Goal: Purchase product/service

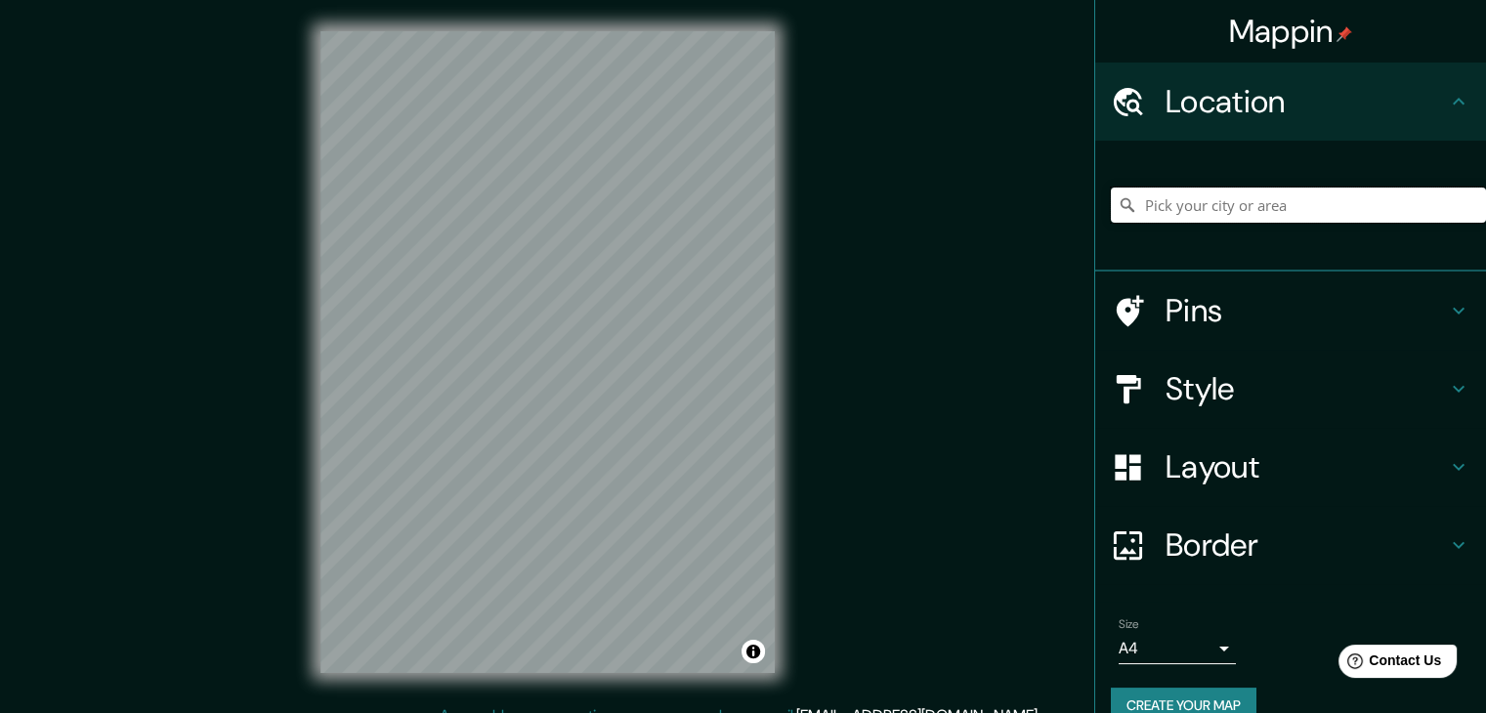
click at [1149, 212] on input "Pick your city or area" at bounding box center [1298, 205] width 375 height 35
click at [1346, 224] on div "Popayán, [GEOGRAPHIC_DATA], [GEOGRAPHIC_DATA]" at bounding box center [1298, 205] width 375 height 98
click at [1330, 192] on input "Popayán, [GEOGRAPHIC_DATA], [GEOGRAPHIC_DATA]" at bounding box center [1298, 205] width 375 height 35
drag, startPoint x: 1333, startPoint y: 208, endPoint x: 1237, endPoint y: 199, distance: 97.1
click at [1237, 199] on input "Popayán, [GEOGRAPHIC_DATA], [GEOGRAPHIC_DATA]" at bounding box center [1298, 205] width 375 height 35
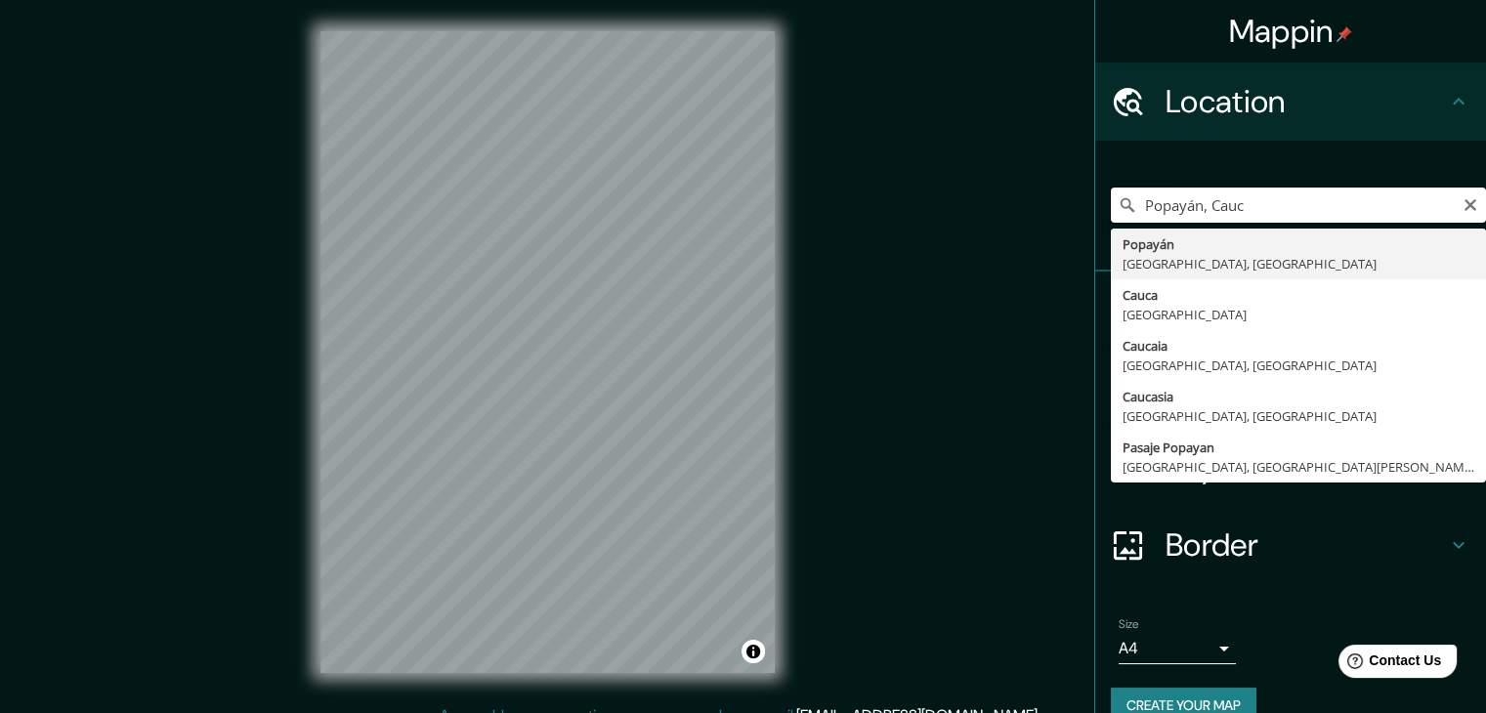
type input "Popayán, [GEOGRAPHIC_DATA], [GEOGRAPHIC_DATA]"
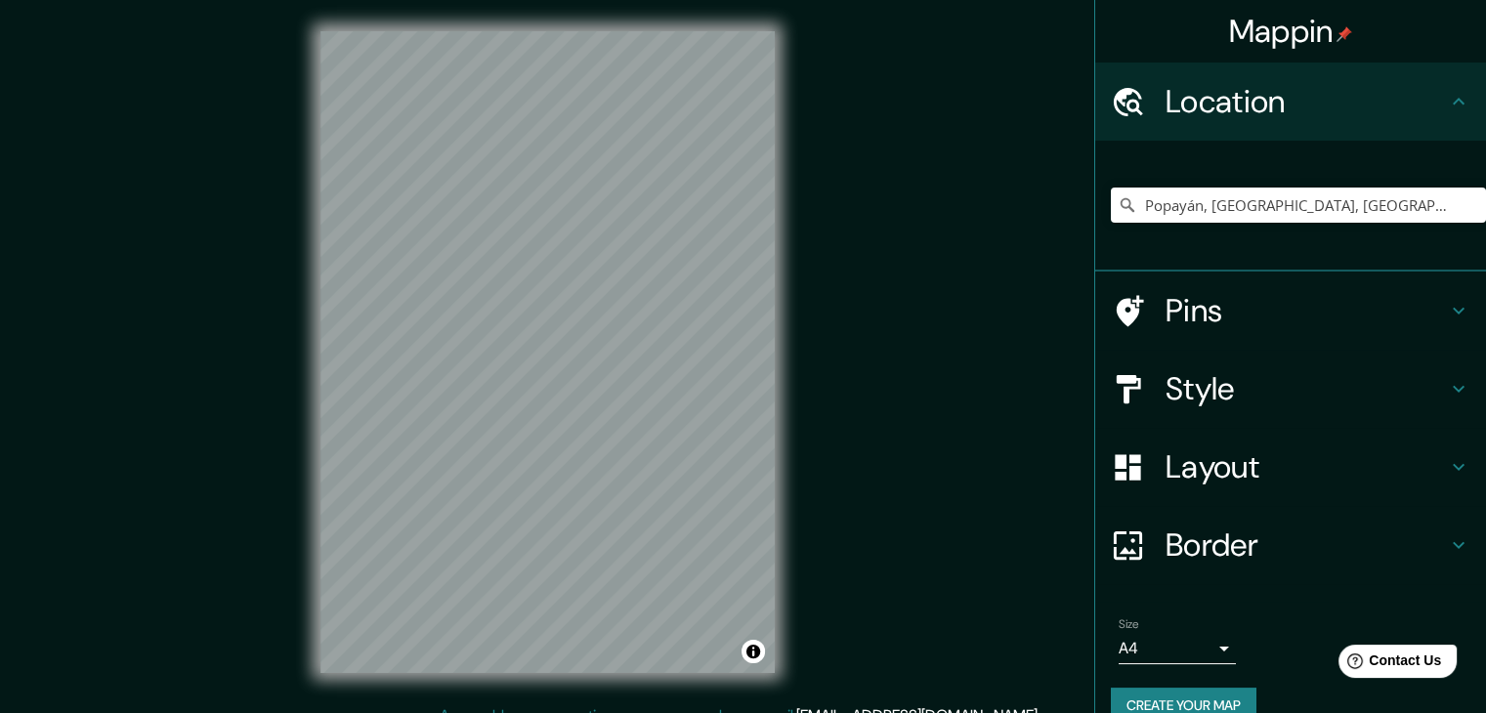
click at [945, 279] on div "Mappin Location [GEOGRAPHIC_DATA], [GEOGRAPHIC_DATA], [GEOGRAPHIC_DATA] [GEOGRA…" at bounding box center [743, 368] width 1486 height 736
click at [1121, 310] on icon at bounding box center [1129, 310] width 27 height 31
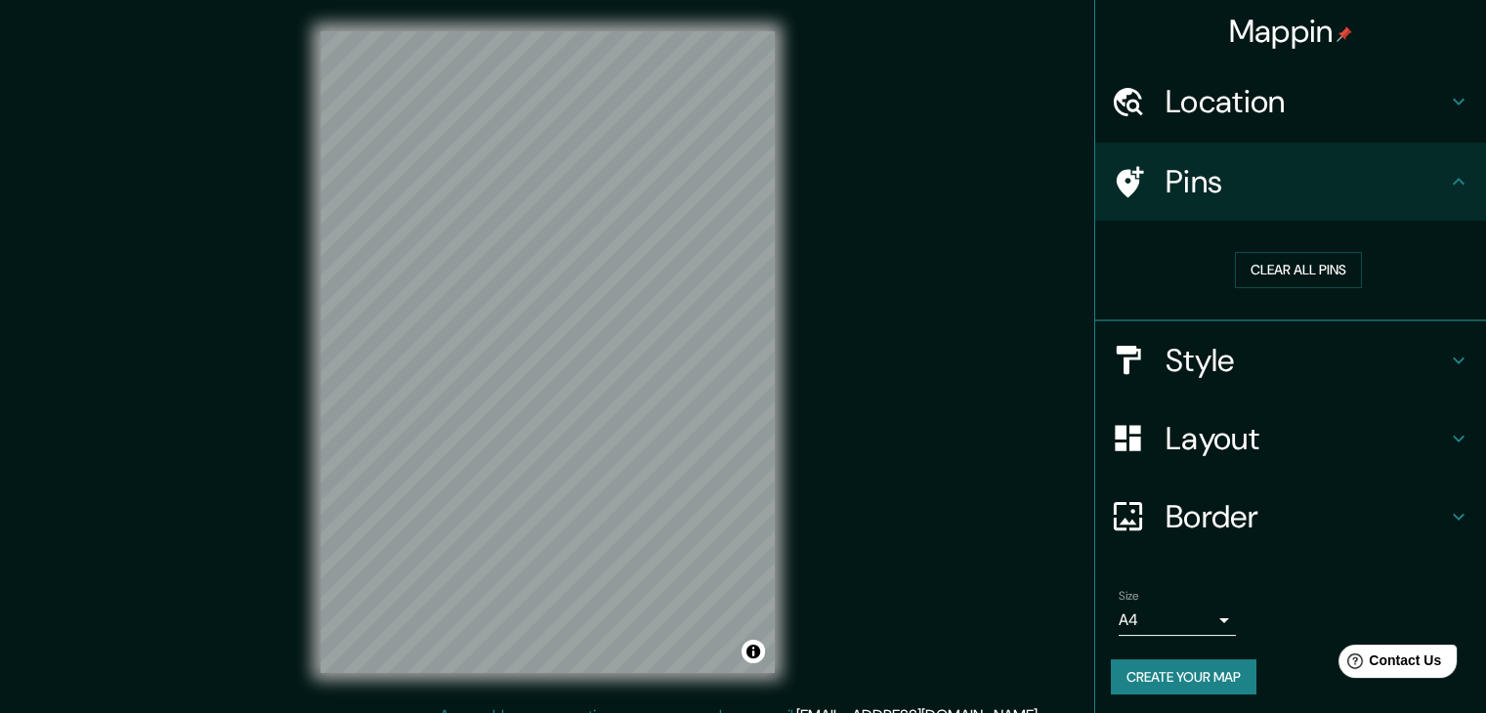
click at [1271, 196] on h4 "Pins" at bounding box center [1305, 181] width 281 height 39
click at [1210, 350] on h4 "Style" at bounding box center [1305, 360] width 281 height 39
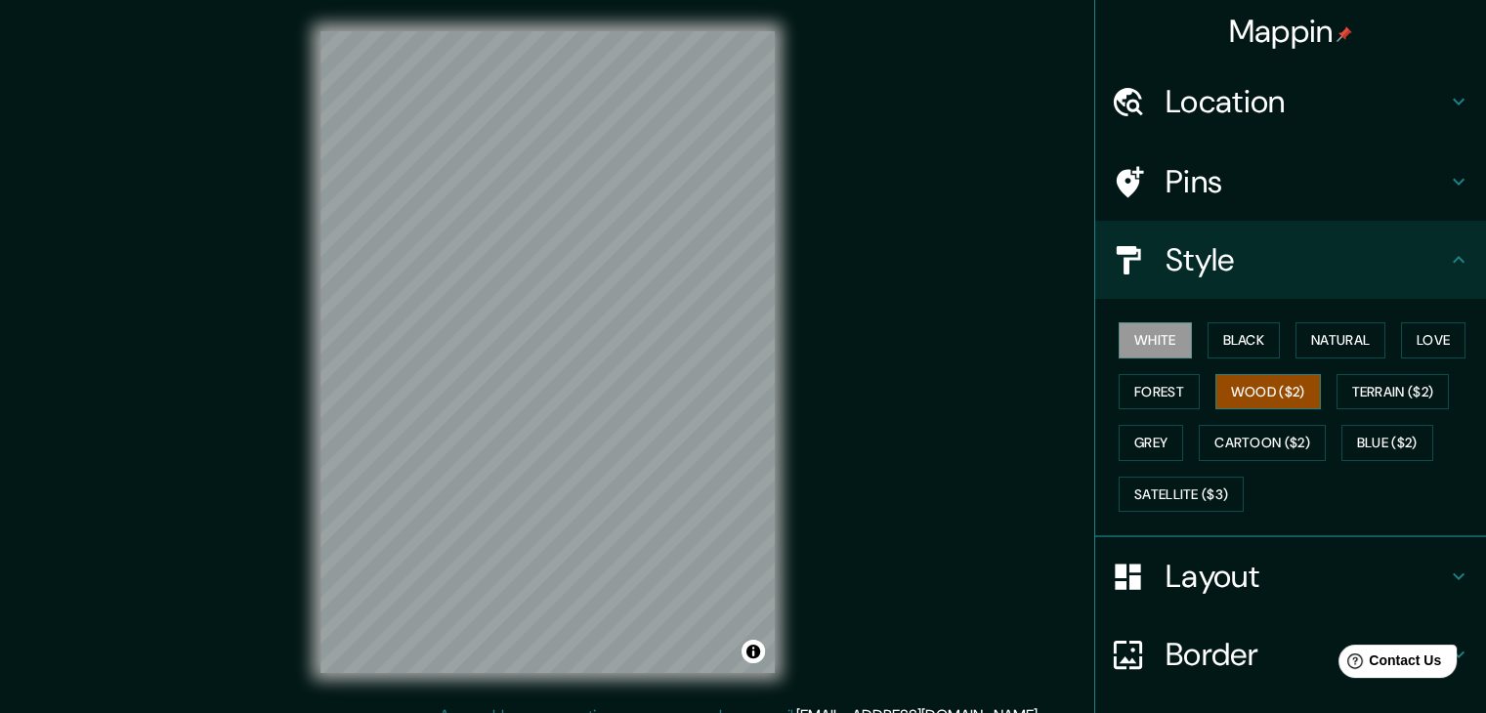
click at [1259, 381] on button "Wood ($2)" at bounding box center [1267, 392] width 105 height 36
click at [1134, 381] on button "Forest" at bounding box center [1158, 392] width 81 height 36
click at [1244, 370] on div "White Black Natural Love Forest Wood ($2) Terrain ($2) Grey Cartoon ($2) Blue (…" at bounding box center [1298, 417] width 375 height 205
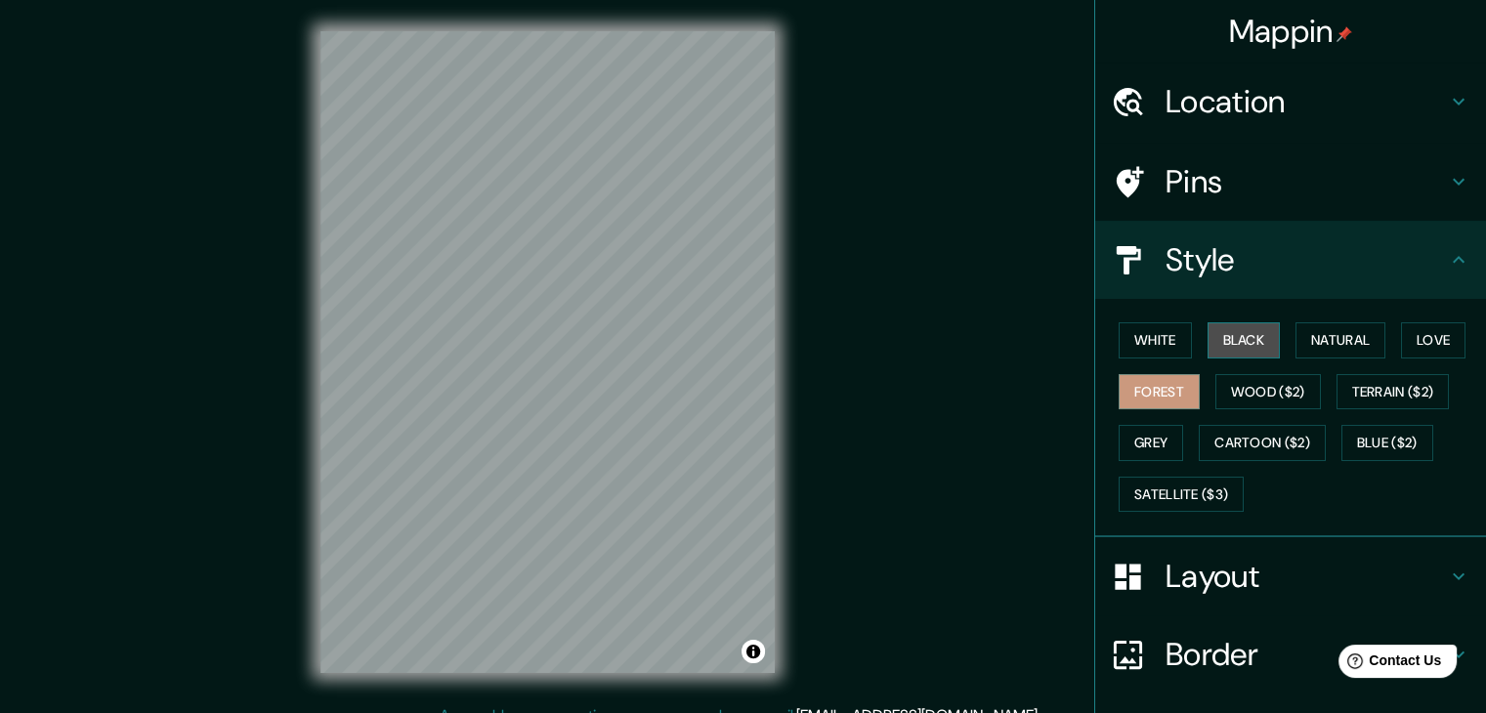
click at [1221, 339] on button "Black" at bounding box center [1243, 340] width 73 height 36
click at [1160, 341] on button "White" at bounding box center [1154, 340] width 73 height 36
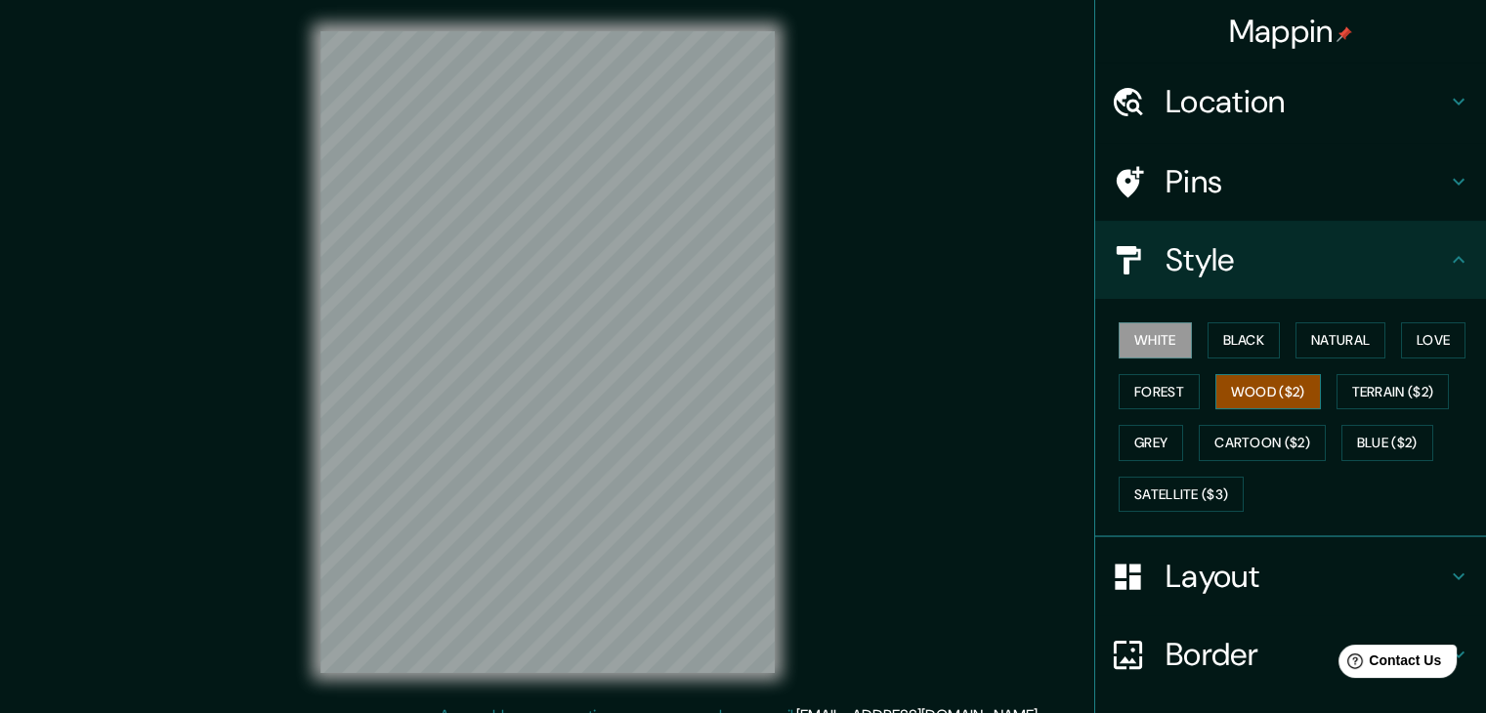
click at [1227, 374] on button "Wood ($2)" at bounding box center [1267, 392] width 105 height 36
click at [1145, 446] on button "Grey" at bounding box center [1150, 443] width 64 height 36
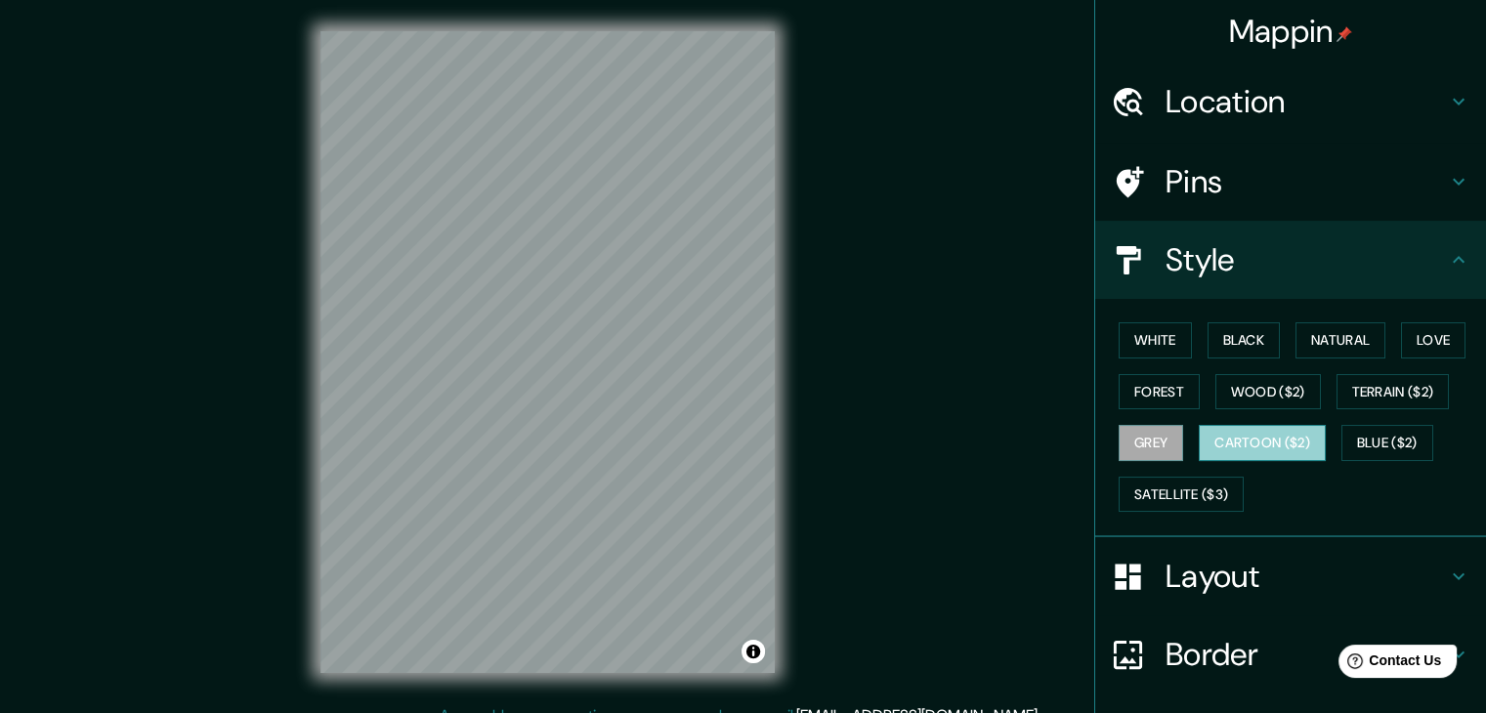
click at [1198, 435] on button "Cartoon ($2)" at bounding box center [1261, 443] width 127 height 36
click at [1371, 434] on button "Blue ($2)" at bounding box center [1387, 443] width 92 height 36
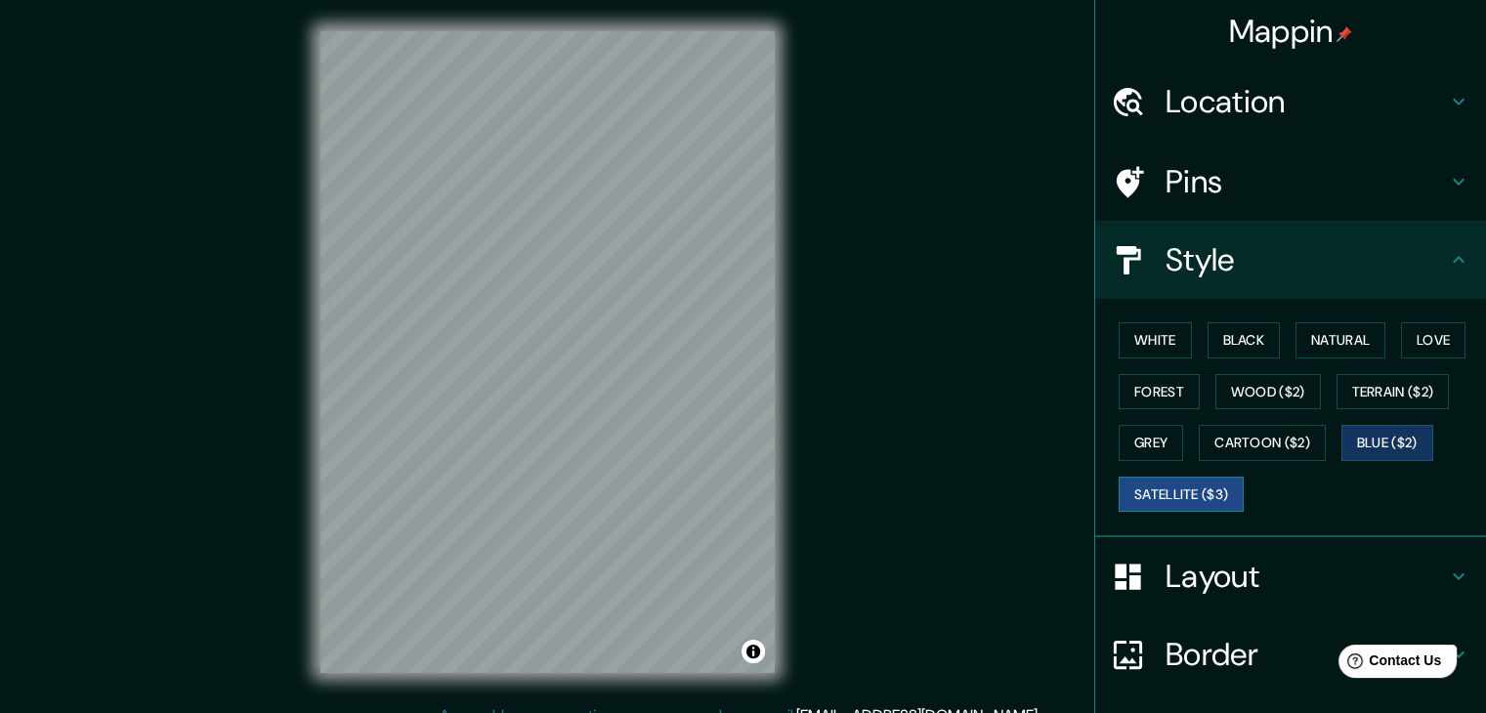
click at [1176, 493] on button "Satellite ($3)" at bounding box center [1180, 495] width 125 height 36
click at [1128, 441] on button "Grey" at bounding box center [1150, 443] width 64 height 36
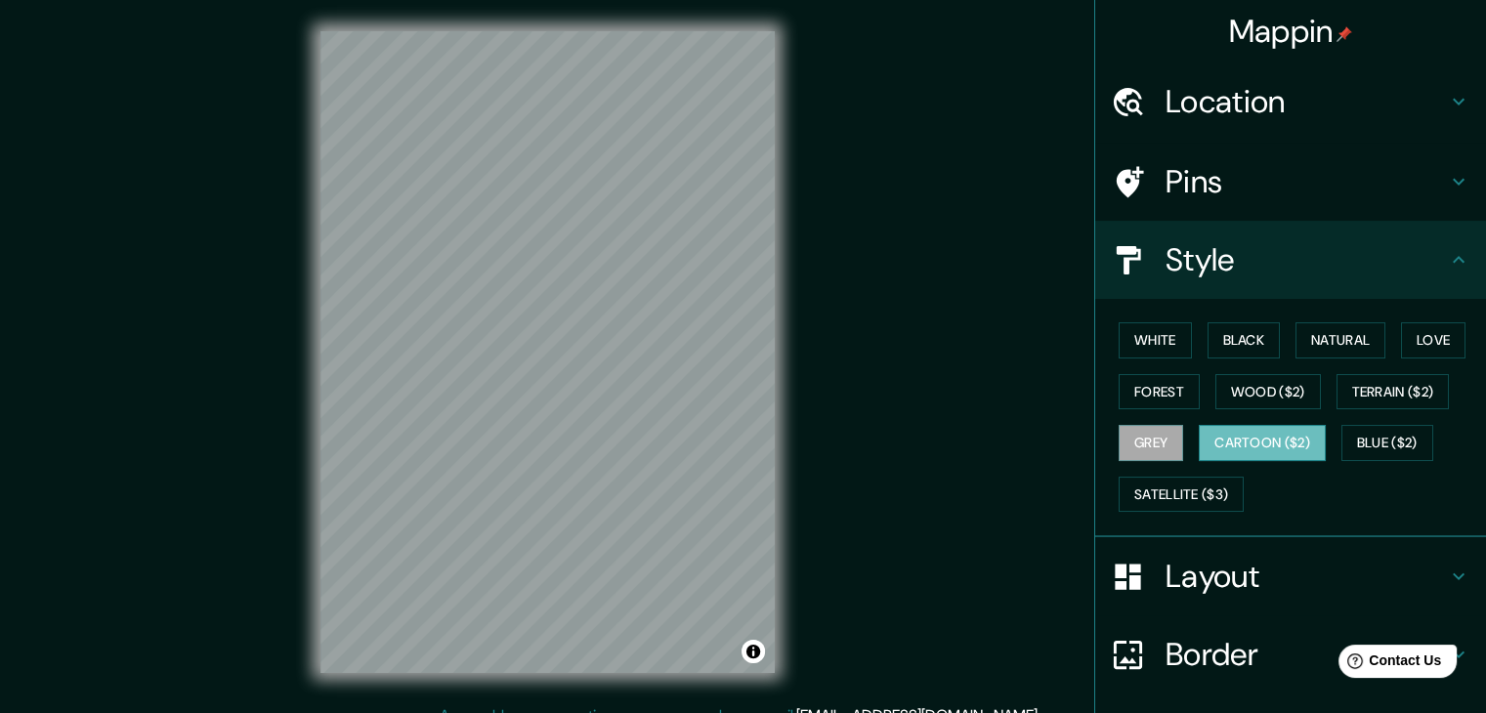
click at [1227, 446] on button "Cartoon ($2)" at bounding box center [1261, 443] width 127 height 36
click at [1127, 376] on button "Forest" at bounding box center [1158, 392] width 81 height 36
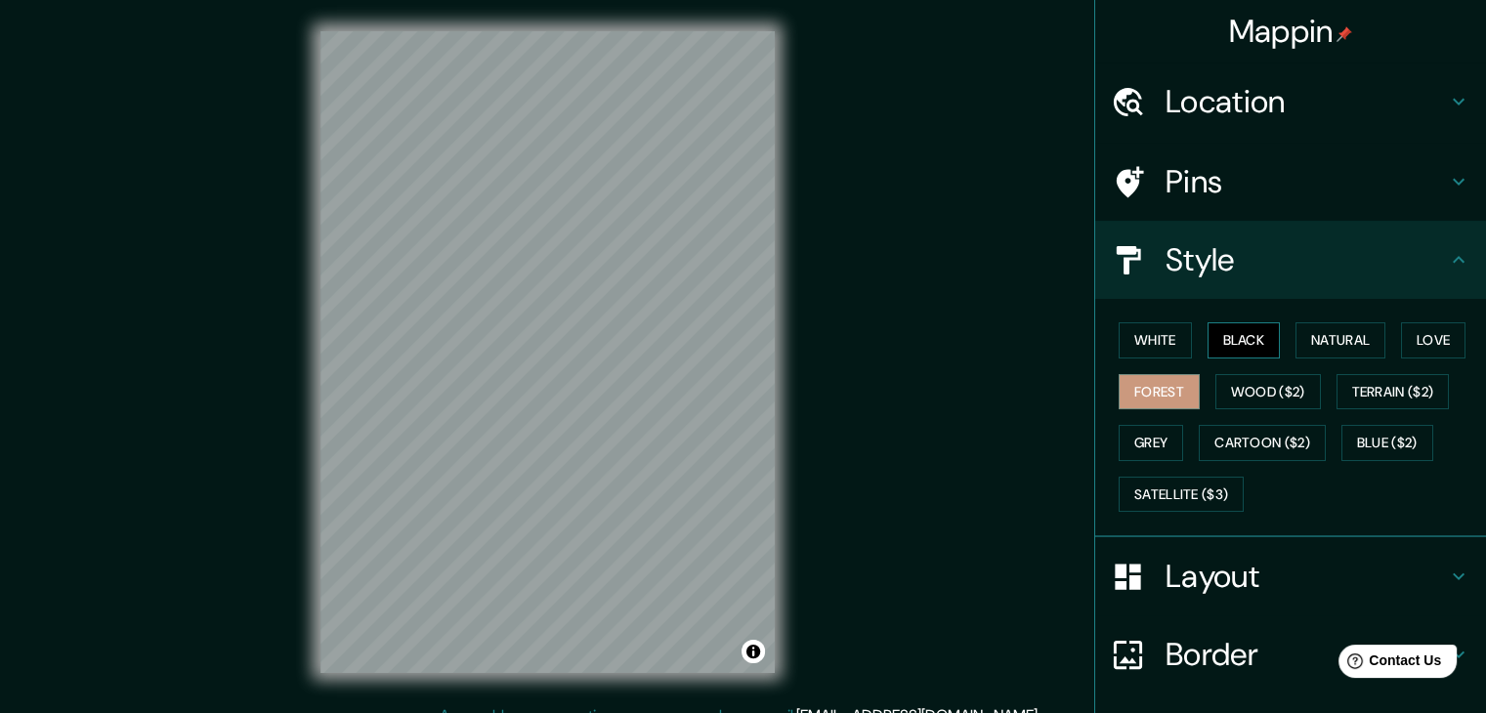
click at [1211, 339] on button "Black" at bounding box center [1243, 340] width 73 height 36
click at [1149, 339] on button "White" at bounding box center [1154, 340] width 73 height 36
